Goal: Obtain resource: Download file/media

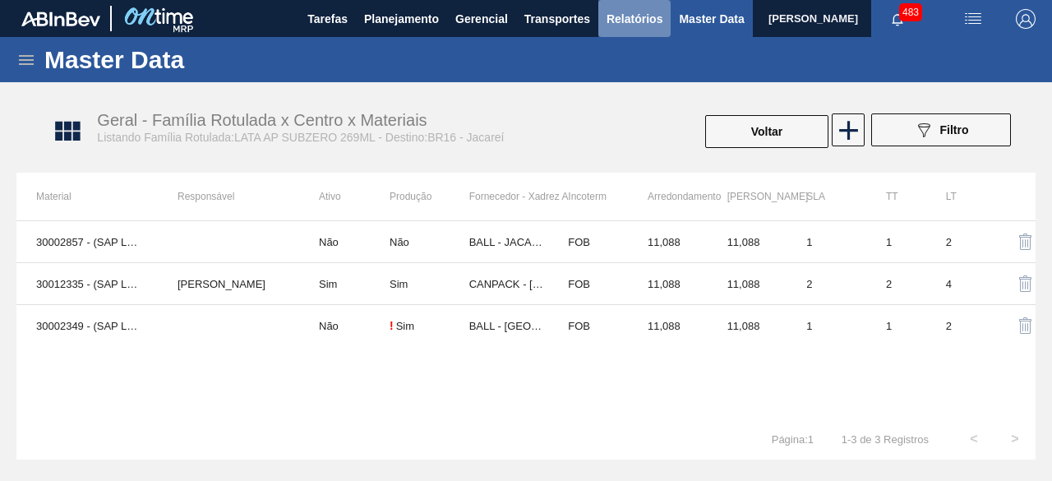
click at [636, 23] on span "Relatórios" at bounding box center [635, 19] width 56 height 20
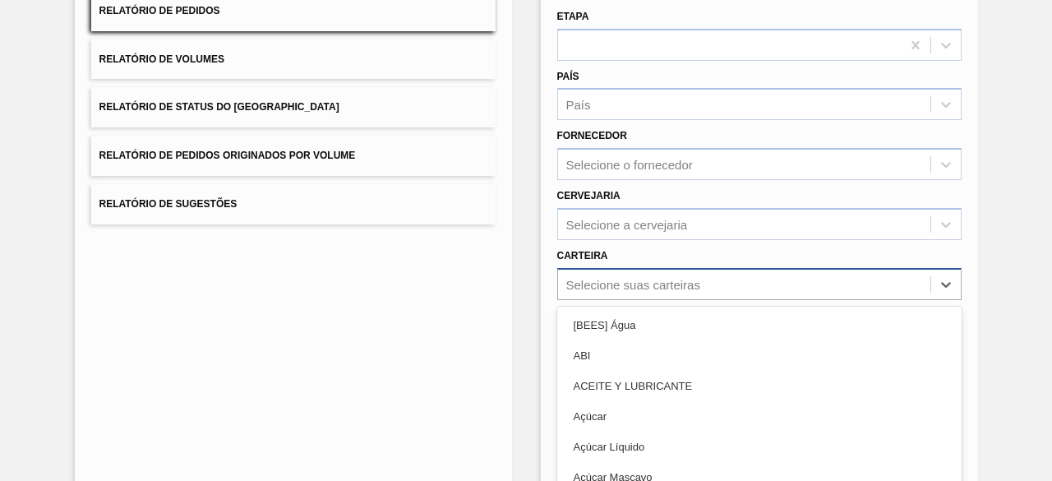
scroll to position [242, 0]
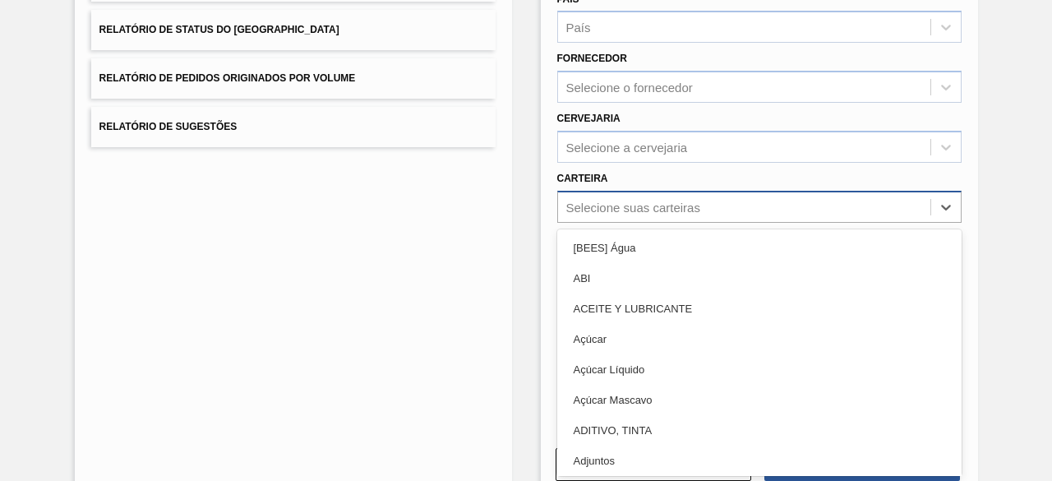
click at [712, 223] on div "option ABI focused, 2 of 101. 101 results available. Use Up and Down to choose …" at bounding box center [759, 207] width 404 height 32
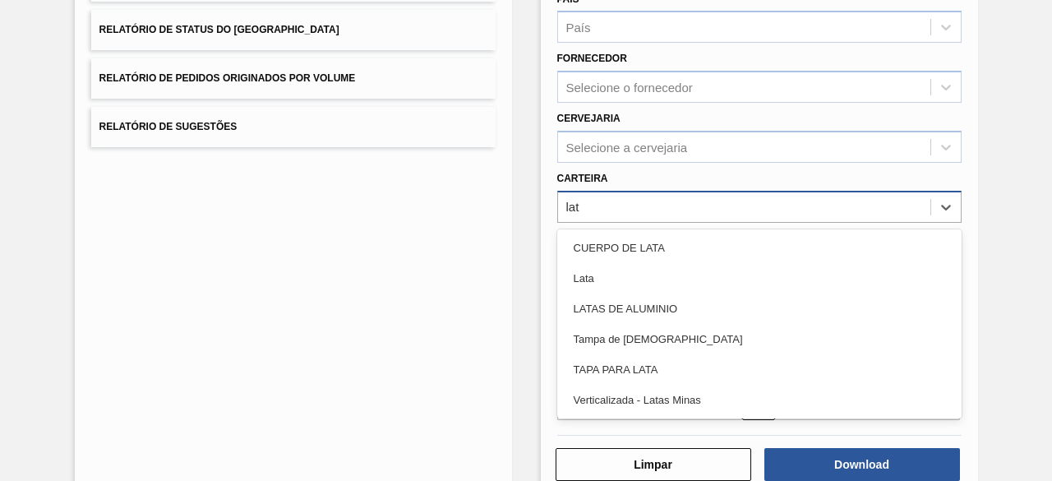
type input "lata"
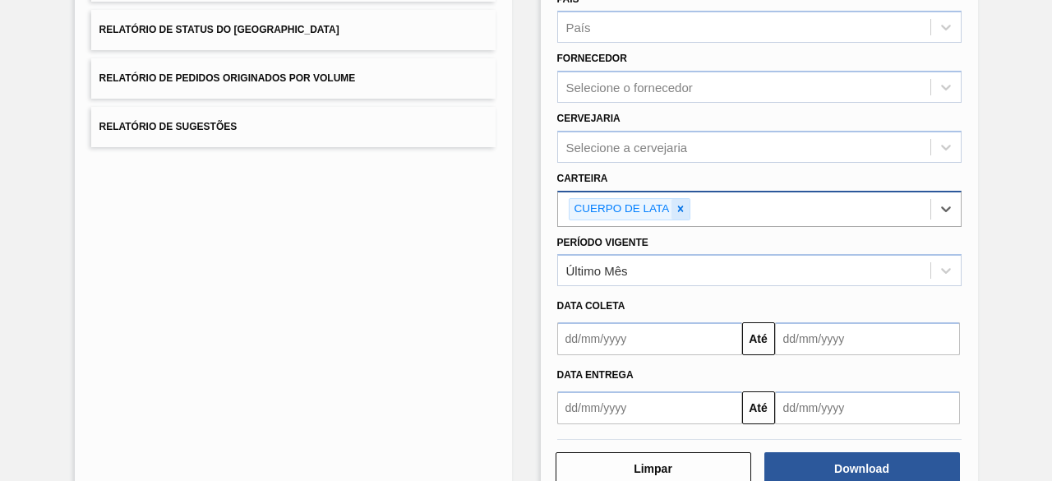
click at [684, 210] on icon at bounding box center [681, 209] width 12 height 12
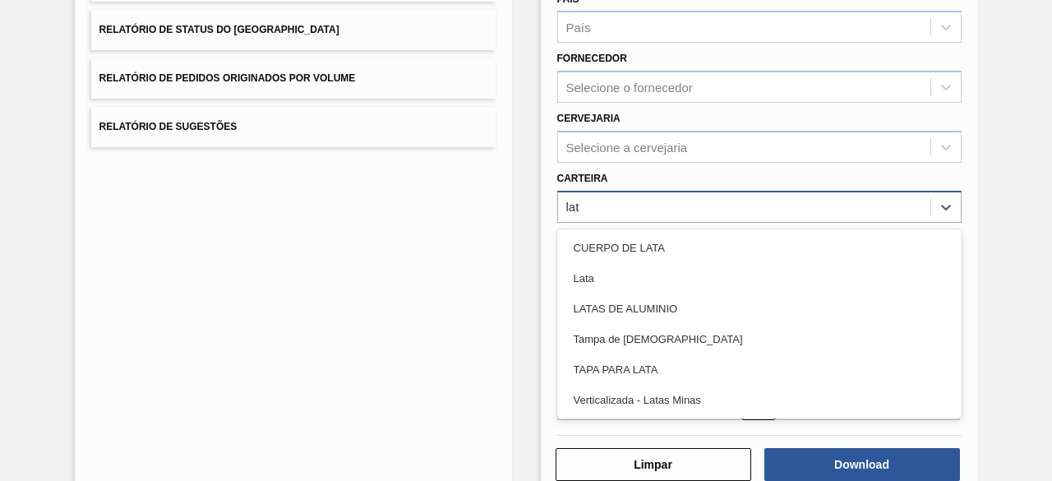
type input "lata"
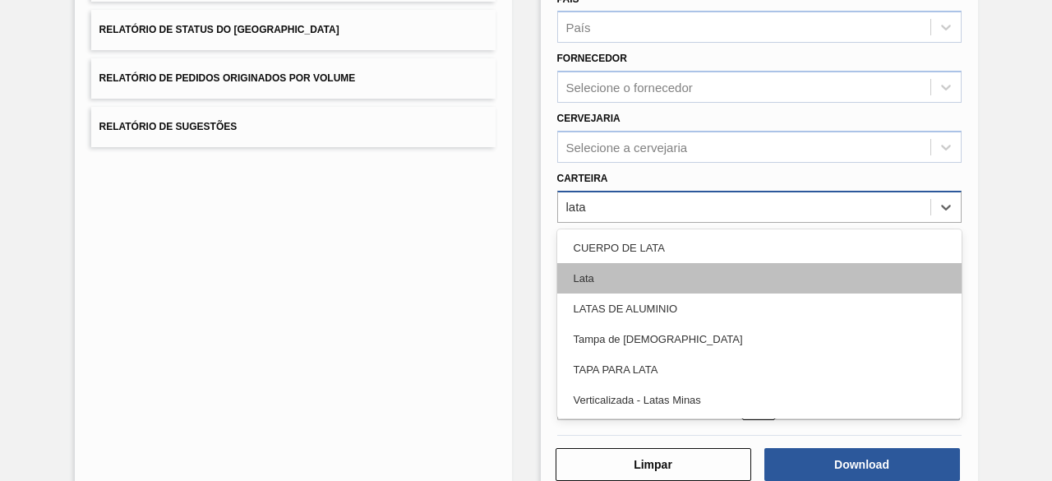
click at [623, 272] on div "Lata" at bounding box center [759, 278] width 404 height 30
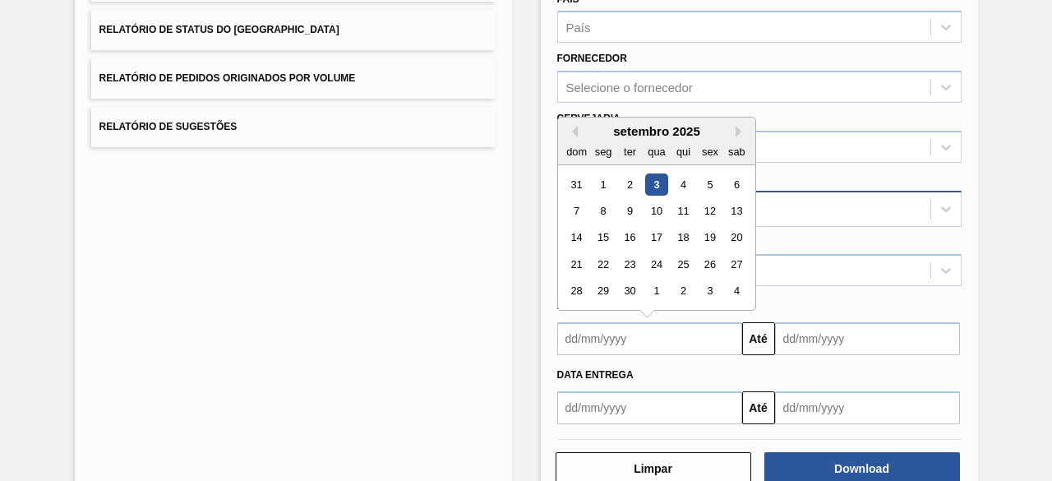
click at [670, 330] on input "text" at bounding box center [649, 338] width 185 height 33
drag, startPoint x: 654, startPoint y: 180, endPoint x: 693, endPoint y: 211, distance: 49.7
click at [654, 180] on div "3" at bounding box center [656, 184] width 22 height 22
type input "[DATE]"
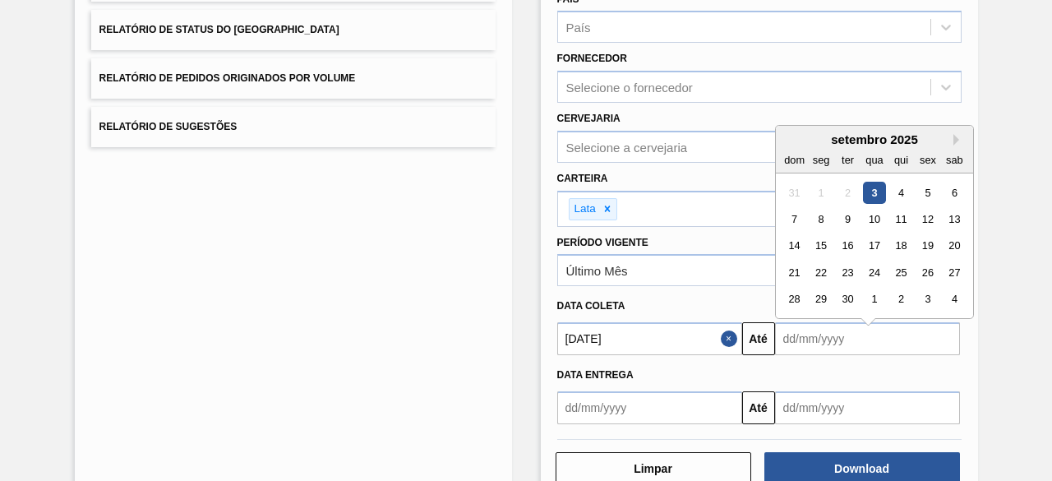
click at [861, 338] on input "text" at bounding box center [867, 338] width 185 height 33
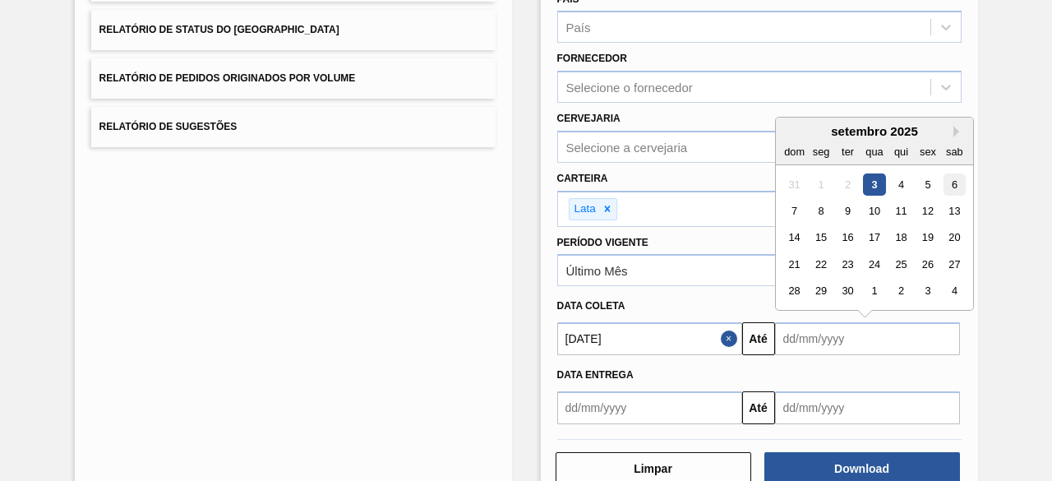
click at [953, 177] on div "6" at bounding box center [954, 184] width 22 height 22
type input "[DATE]"
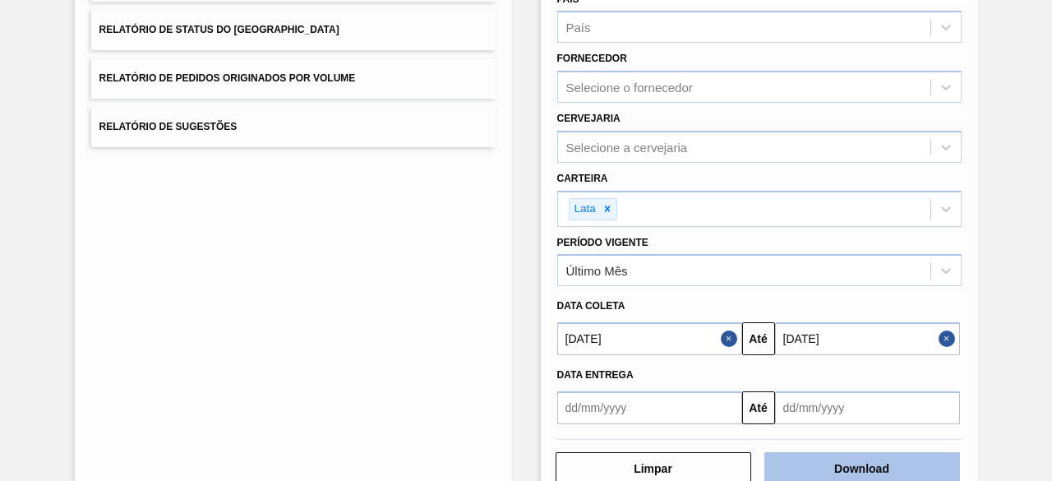
click at [854, 461] on button "Download" at bounding box center [863, 468] width 196 height 33
